Goal: Information Seeking & Learning: Learn about a topic

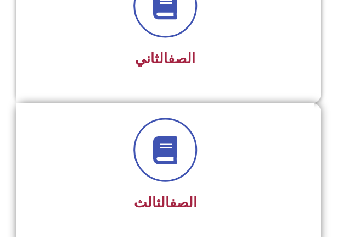
scroll to position [384, 0]
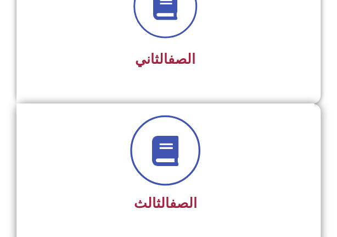
click at [147, 149] on span at bounding box center [165, 150] width 70 height 70
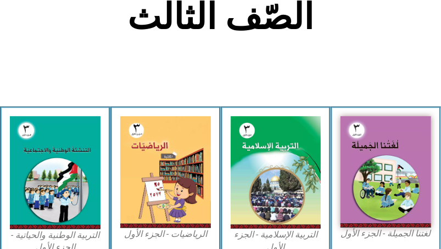
scroll to position [148, 0]
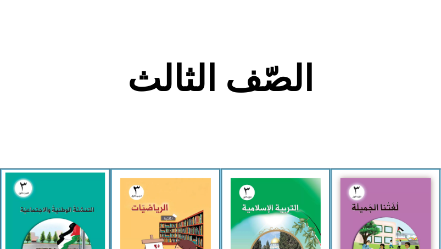
click at [37, 214] on img at bounding box center [54, 235] width 99 height 124
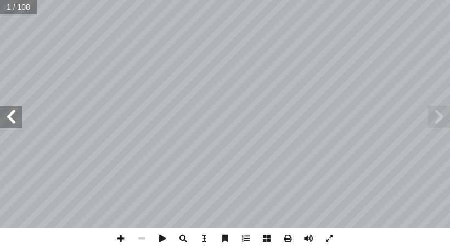
click at [4, 122] on span at bounding box center [11, 117] width 22 height 22
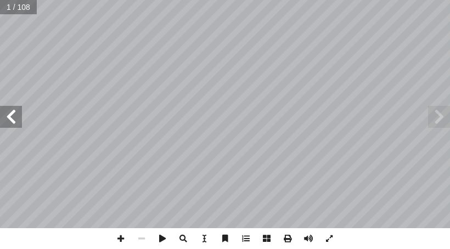
click at [4, 122] on span at bounding box center [11, 117] width 22 height 22
click at [5, 122] on span at bounding box center [11, 117] width 22 height 22
click at [7, 122] on span at bounding box center [11, 117] width 22 height 22
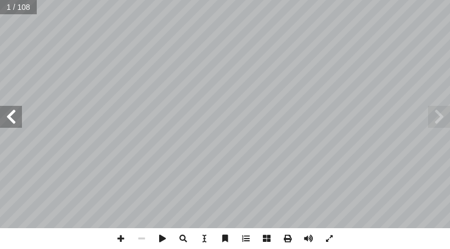
click at [13, 129] on div "بسم الله الرحمن الرحيم ة ّ والاجتماعي ُ ة ّ الوطني ُ نشئة ّ الت . جمال سالم أ �…" at bounding box center [225, 114] width 450 height 228
click at [142, 237] on span at bounding box center [141, 238] width 21 height 21
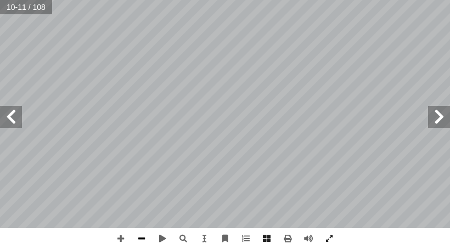
click at [143, 233] on span at bounding box center [141, 238] width 21 height 21
click at [14, 125] on span at bounding box center [11, 117] width 22 height 22
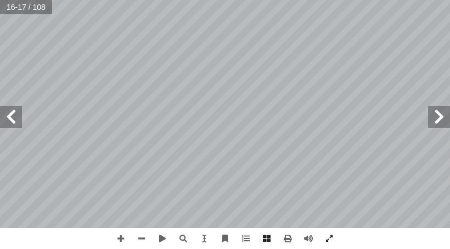
click at [14, 125] on span at bounding box center [11, 117] width 22 height 22
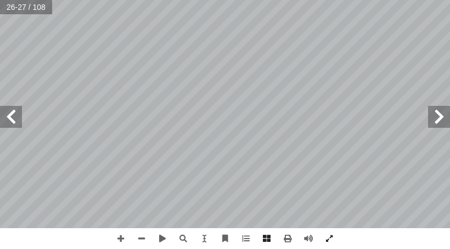
click at [14, 125] on span at bounding box center [11, 117] width 22 height 22
click at [121, 240] on span at bounding box center [120, 238] width 21 height 21
click at [140, 237] on span at bounding box center [141, 238] width 21 height 21
